Goal: Task Accomplishment & Management: Use online tool/utility

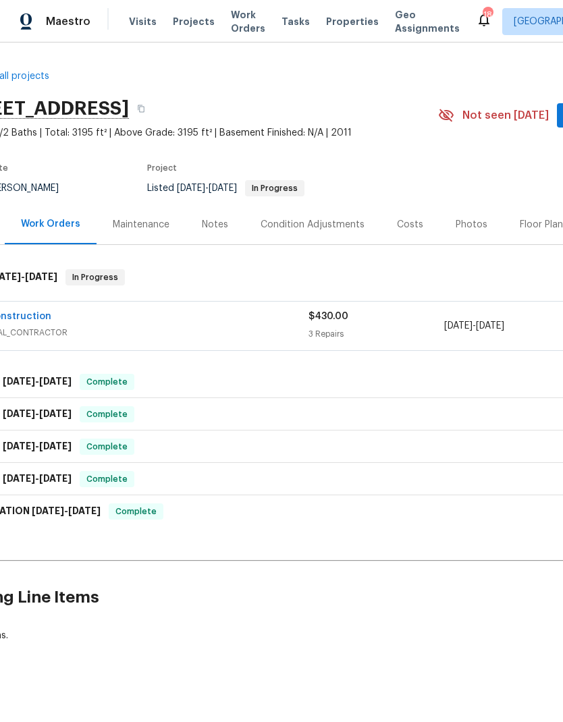
scroll to position [0, 34]
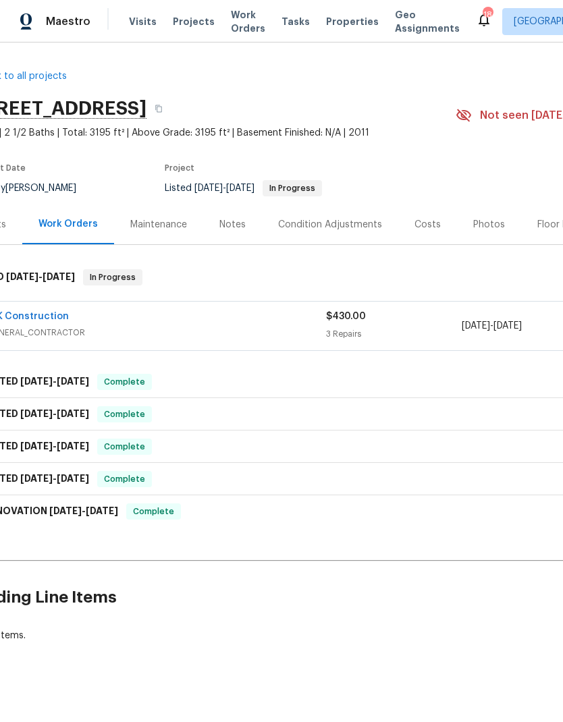
click at [28, 312] on link "VIK Construction" at bounding box center [28, 316] width 82 height 9
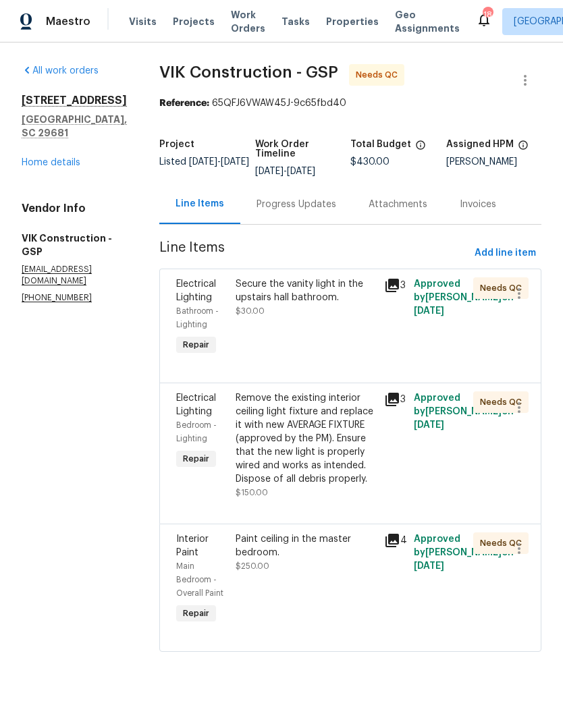
click at [260, 302] on div "Secure the vanity light in the upstairs hall bathroom." at bounding box center [306, 290] width 140 height 27
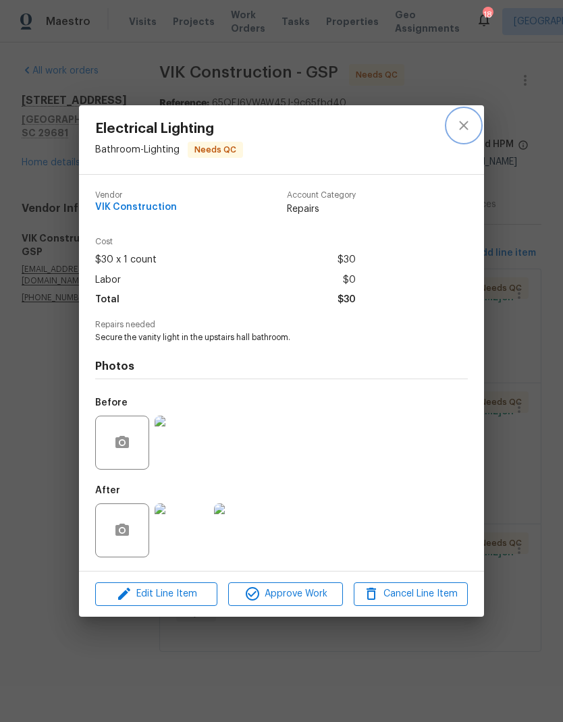
click at [458, 132] on button "close" at bounding box center [464, 125] width 32 height 32
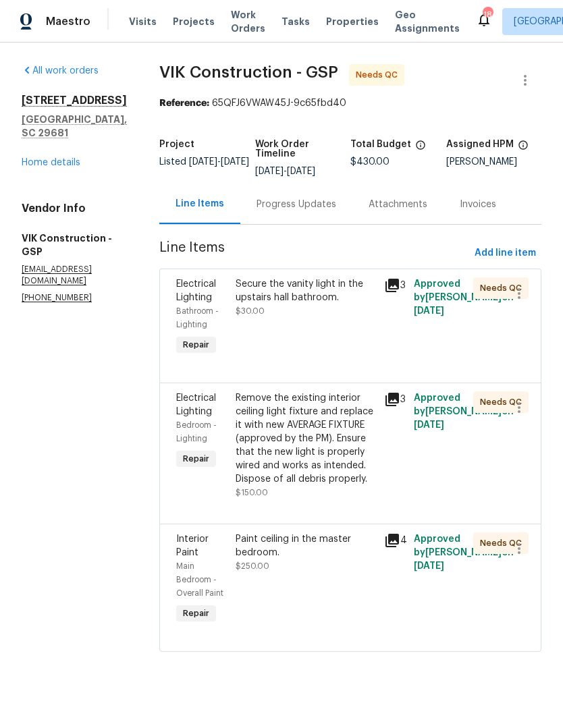
click at [307, 201] on div "Progress Updates" at bounding box center [297, 205] width 80 height 14
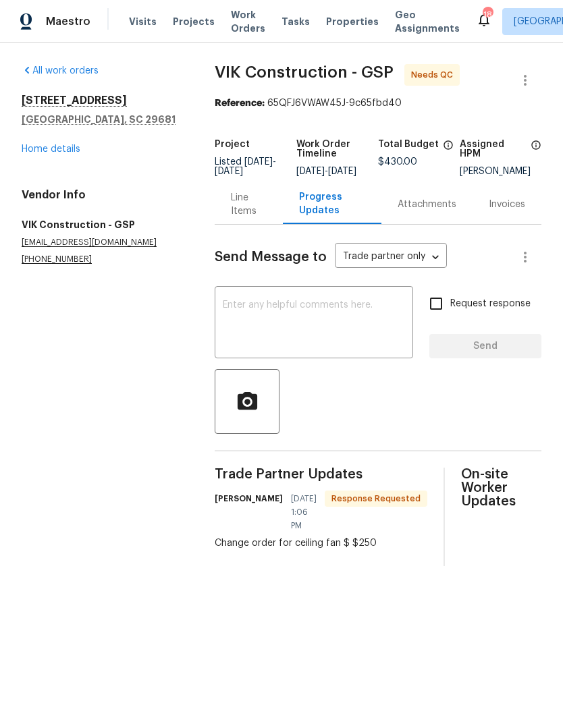
click at [247, 217] on div "Line Items" at bounding box center [249, 204] width 36 height 27
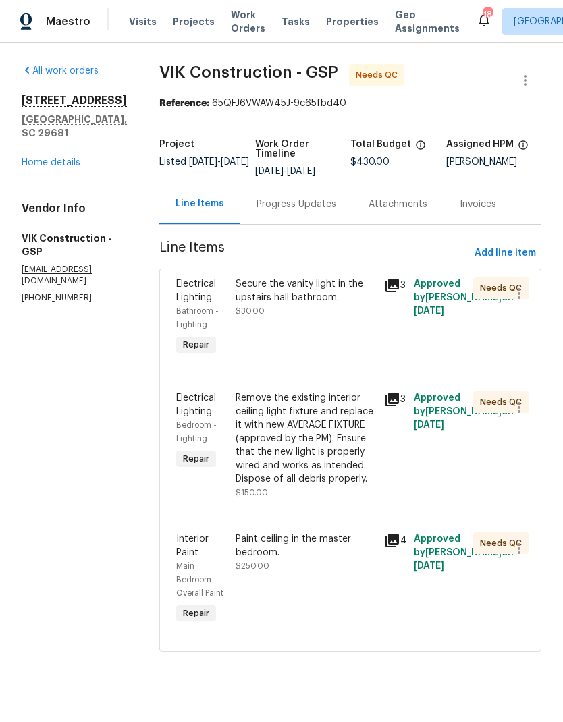
click at [360, 470] on div "Remove the existing interior ceiling light fixture and replace it with new AVER…" at bounding box center [306, 439] width 140 height 95
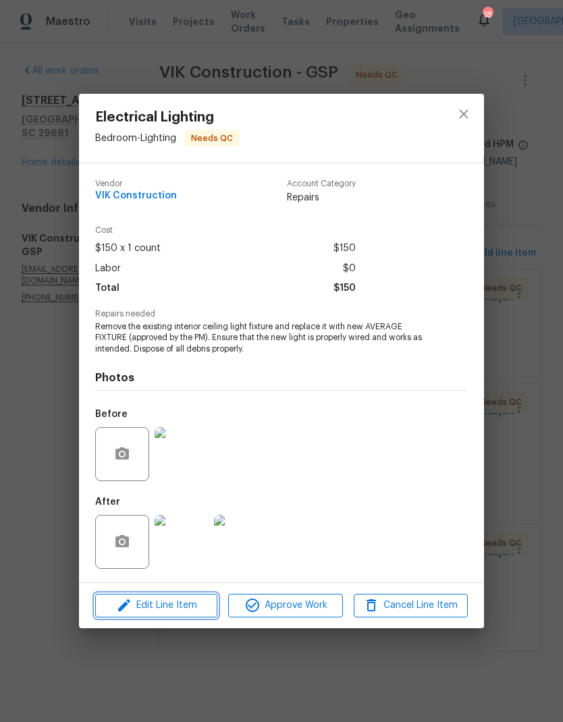
click at [155, 606] on span "Edit Line Item" at bounding box center [156, 605] width 114 height 17
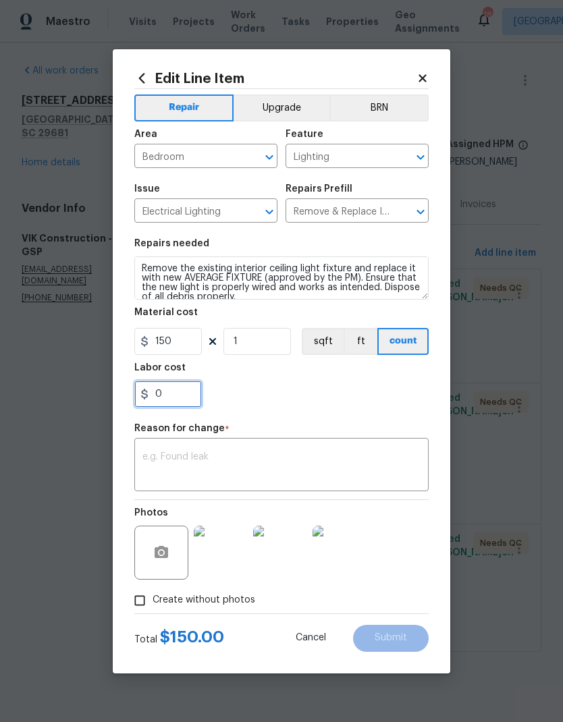
click at [150, 387] on input "0" at bounding box center [168, 394] width 68 height 27
type input "100"
click at [403, 399] on div "100" at bounding box center [281, 394] width 294 height 27
click at [136, 602] on input "Create without photos" at bounding box center [140, 601] width 26 height 26
checkbox input "false"
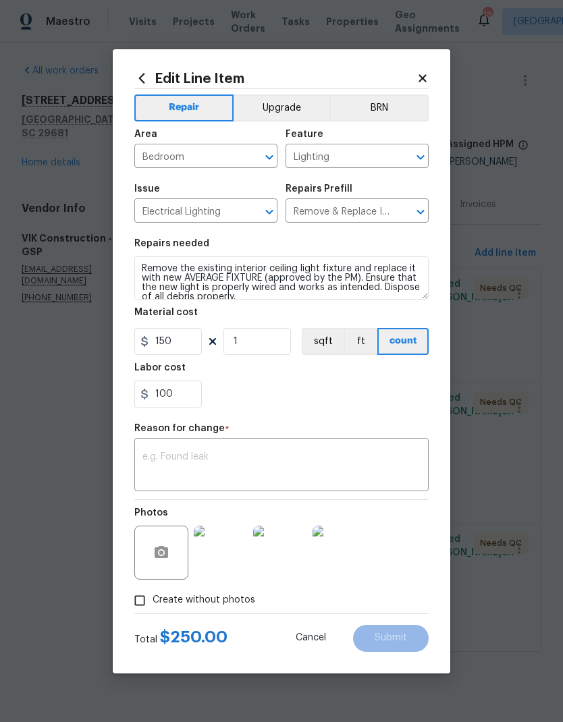
click at [369, 469] on textarea at bounding box center [281, 466] width 278 height 28
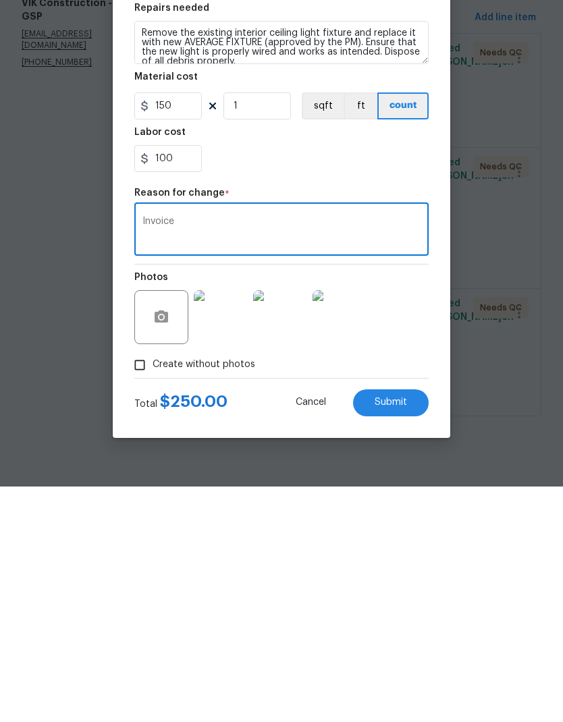
type textarea "Invoice"
click at [405, 633] on span "Submit" at bounding box center [391, 638] width 32 height 10
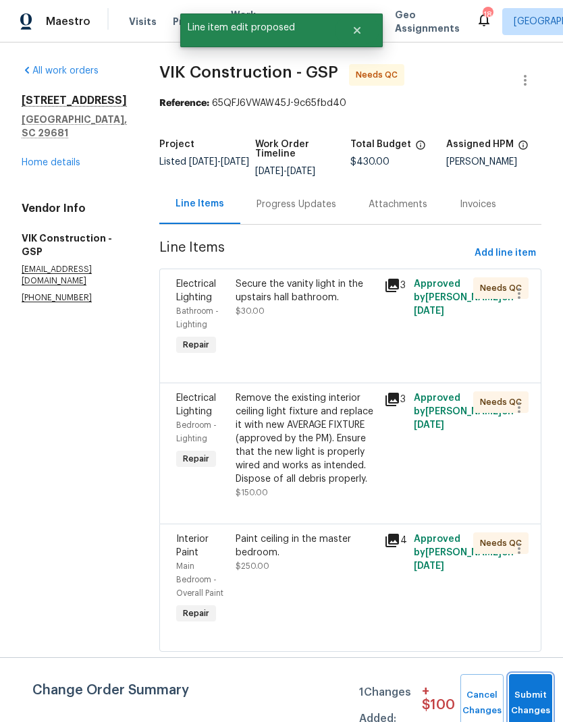
click at [529, 699] on button "Submit Changes" at bounding box center [530, 703] width 43 height 58
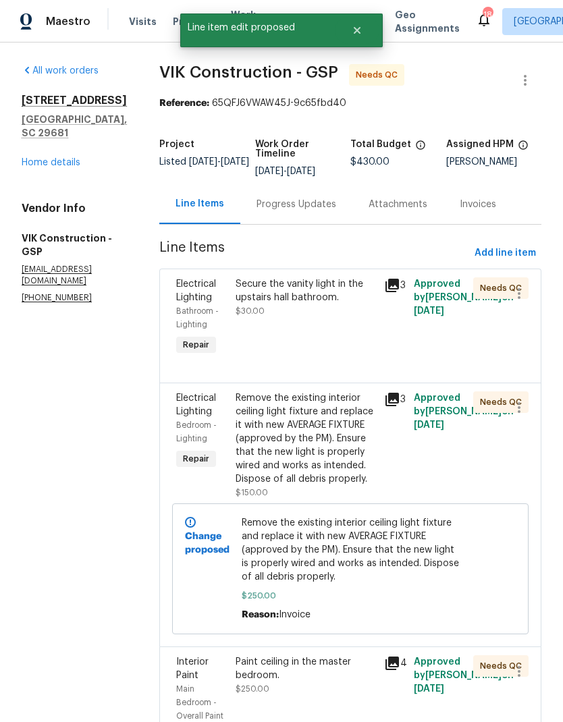
click at [360, 341] on div "Secure the vanity light in the upstairs hall bathroom. $30.00" at bounding box center [306, 317] width 149 height 89
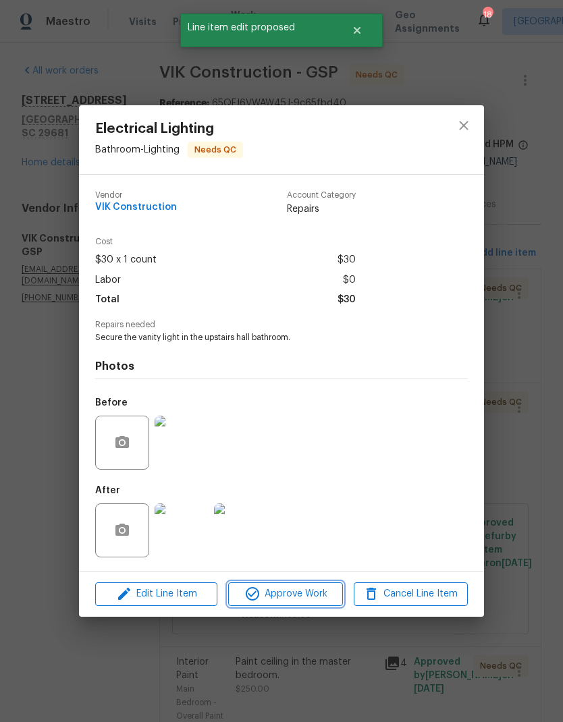
click at [307, 591] on span "Approve Work" at bounding box center [285, 594] width 106 height 17
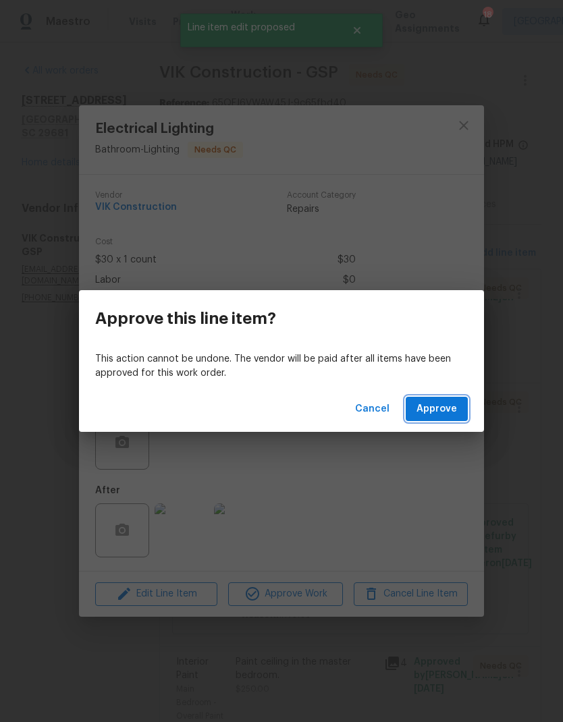
click at [439, 407] on span "Approve" at bounding box center [437, 409] width 41 height 17
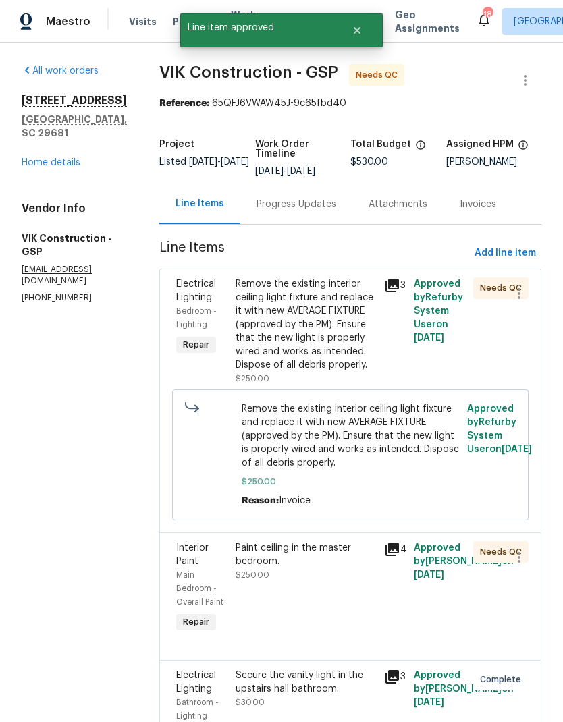
click at [331, 348] on div "Remove the existing interior ceiling light fixture and replace it with new AVER…" at bounding box center [306, 324] width 140 height 95
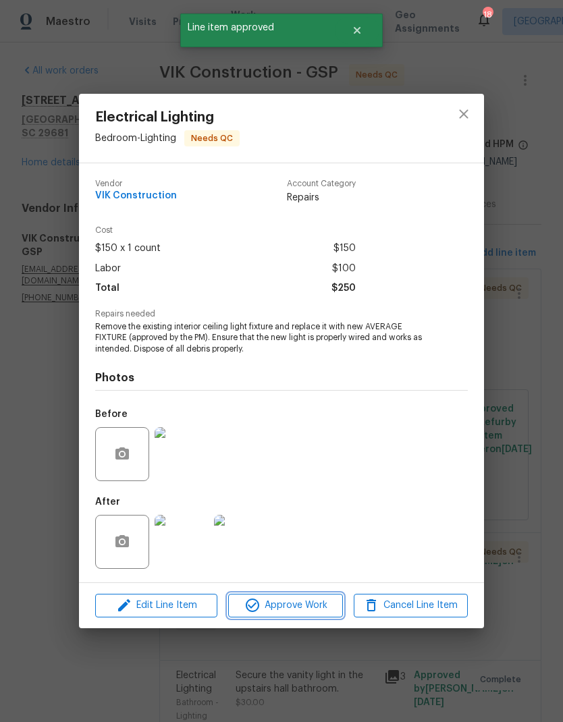
click at [329, 602] on span "Approve Work" at bounding box center [285, 605] width 106 height 17
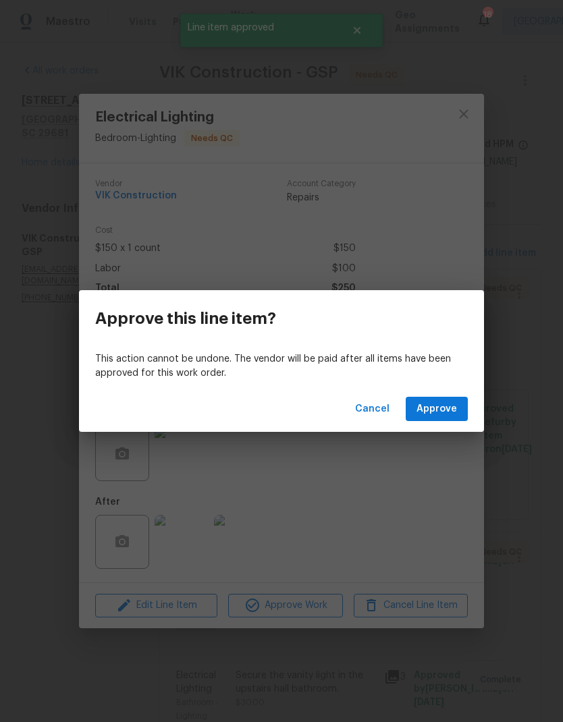
click at [433, 411] on span "Approve" at bounding box center [437, 409] width 41 height 17
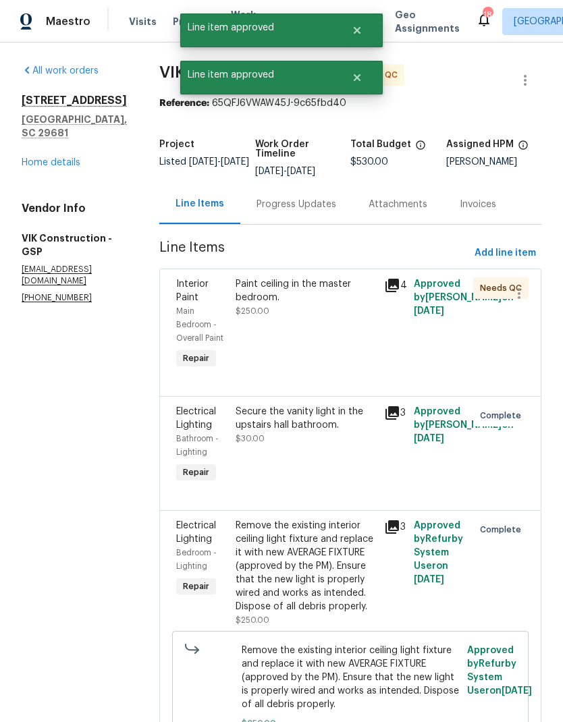
click at [302, 355] on div "Paint ceiling in the master bedroom. $250.00" at bounding box center [306, 324] width 149 height 103
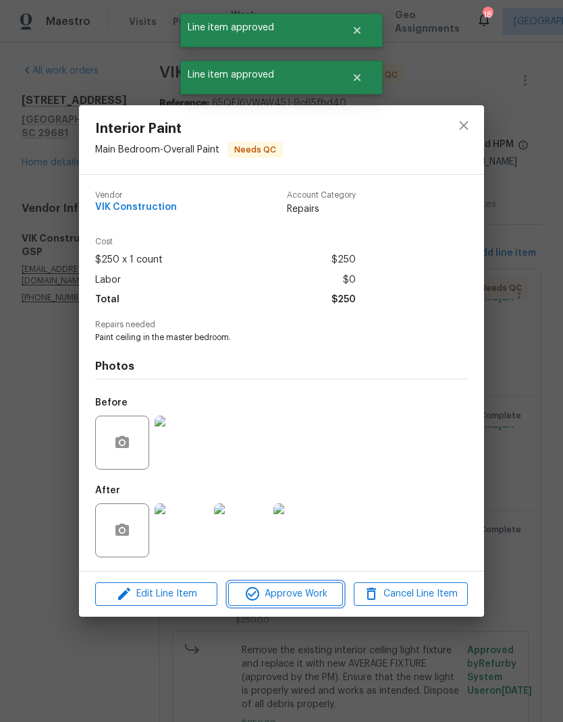
click at [316, 594] on span "Approve Work" at bounding box center [285, 594] width 106 height 17
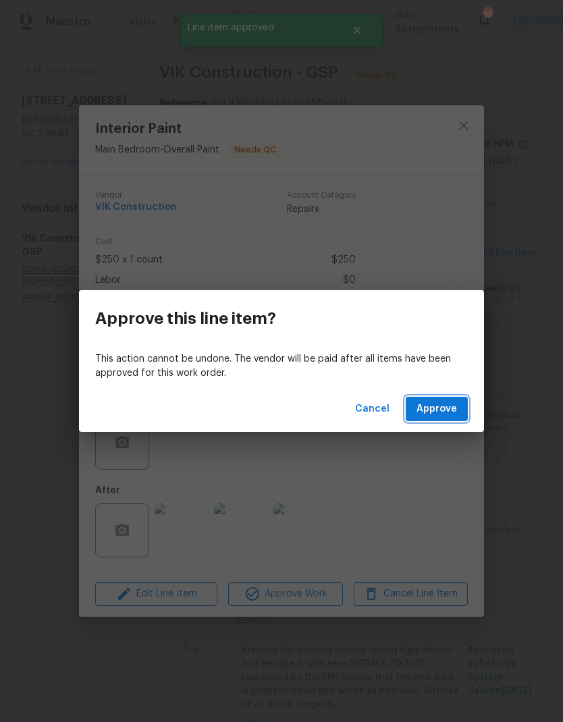
click at [433, 405] on span "Approve" at bounding box center [437, 409] width 41 height 17
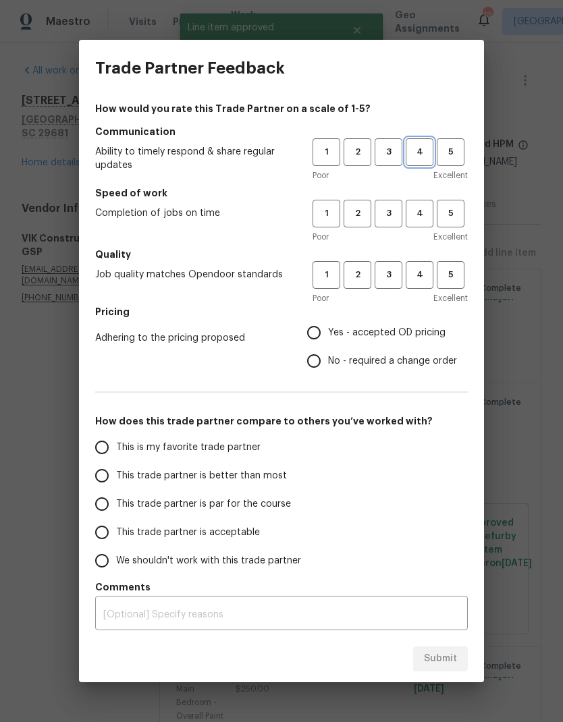
click at [414, 151] on span "4" at bounding box center [419, 152] width 25 height 16
click at [419, 200] on button "4" at bounding box center [420, 214] width 28 height 28
click at [431, 276] on span "4" at bounding box center [419, 275] width 25 height 16
click at [101, 475] on input "This trade partner is better than most" at bounding box center [102, 476] width 28 height 28
radio input "true"
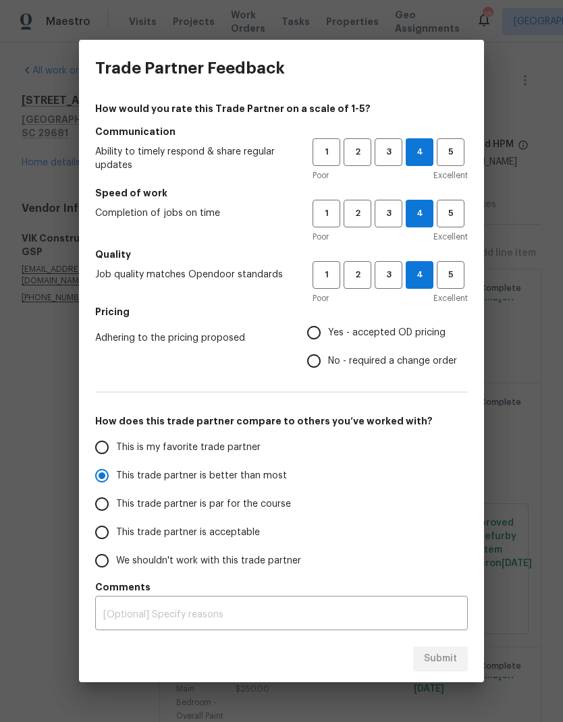
click at [317, 336] on input "Yes - accepted OD pricing" at bounding box center [314, 333] width 28 height 28
click at [449, 662] on span "Submit" at bounding box center [440, 659] width 33 height 17
radio input "false"
